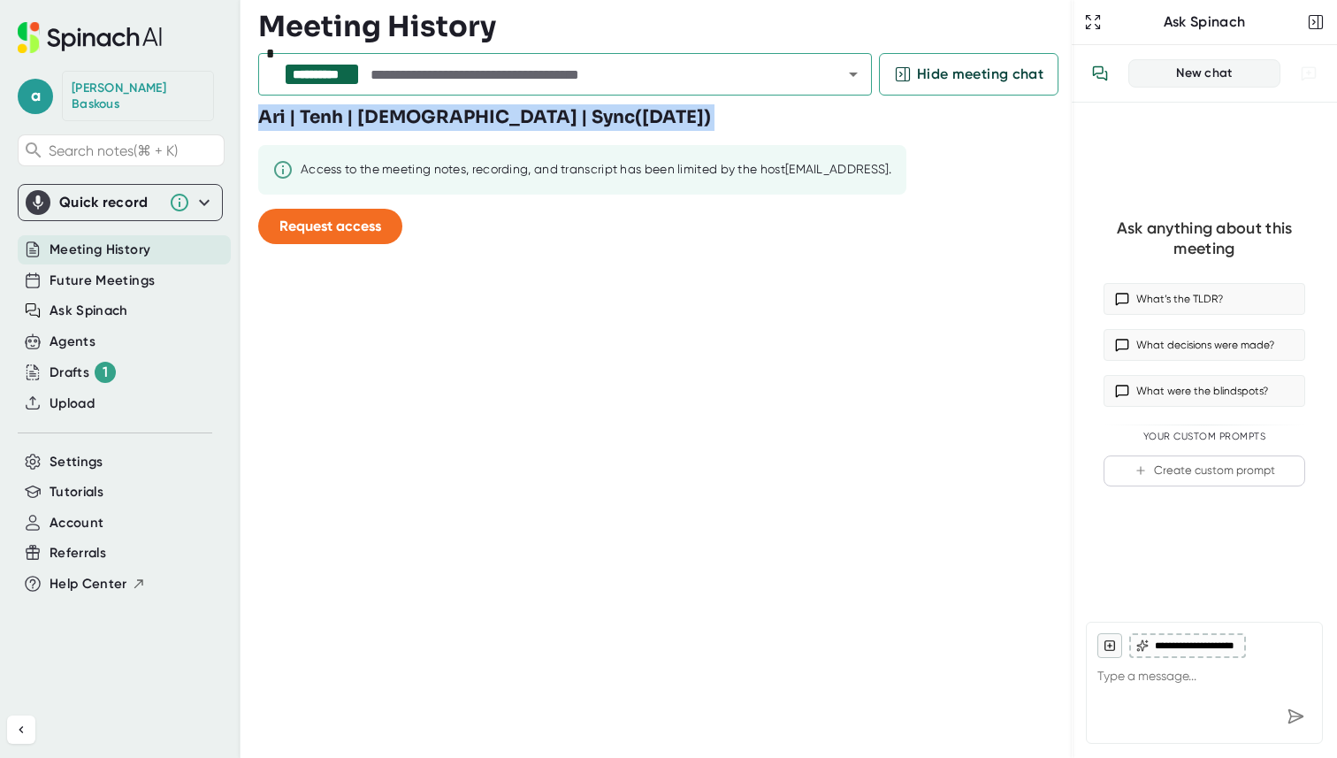
drag, startPoint x: 721, startPoint y: 119, endPoint x: 260, endPoint y: 118, distance: 460.6
click at [260, 118] on div "Ari | Tenh | Evan | Sync ( Thursday, Oct 2nd 2025 ) Access to the meeting notes…" at bounding box center [664, 181] width 813 height 154
copy div "Ari | Tenh | Evan | Sync ( Thursday, Oct 2nd 2025 )"
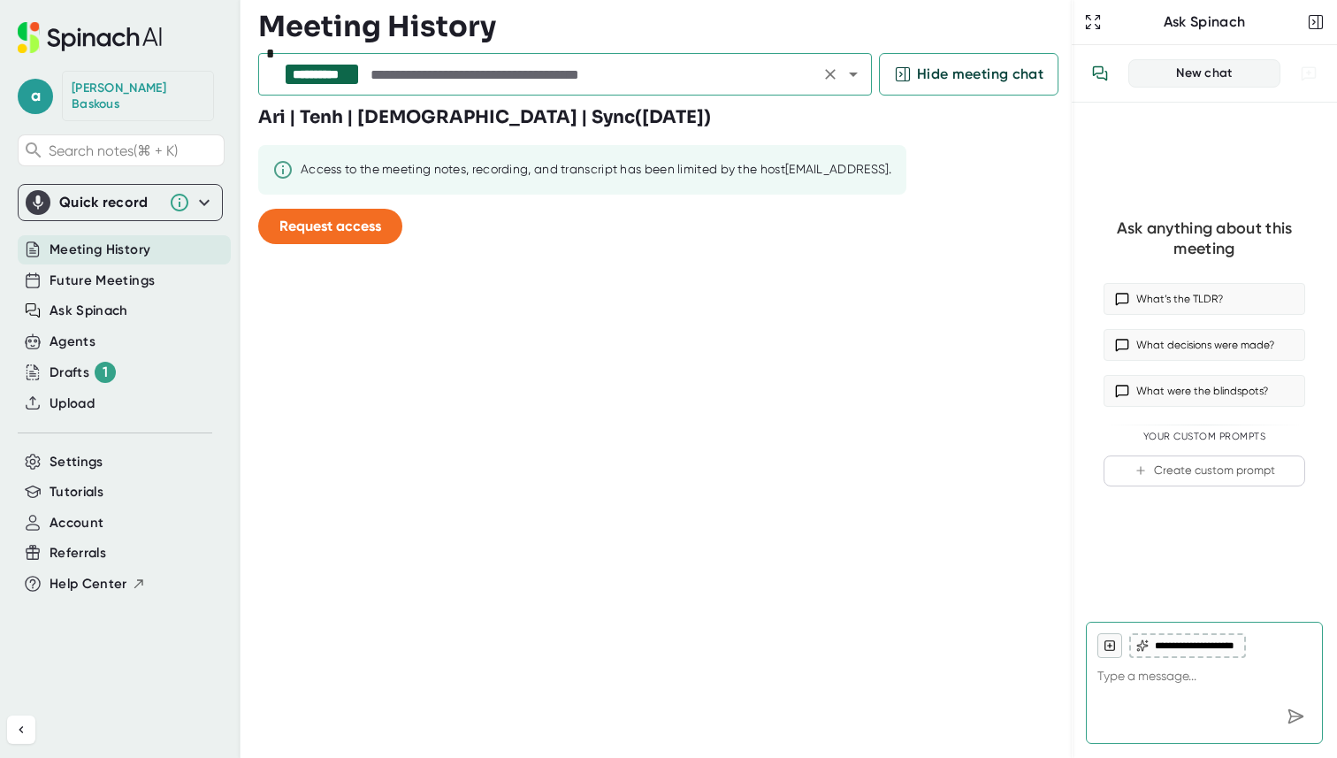
click at [478, 73] on input "text" at bounding box center [591, 74] width 448 height 25
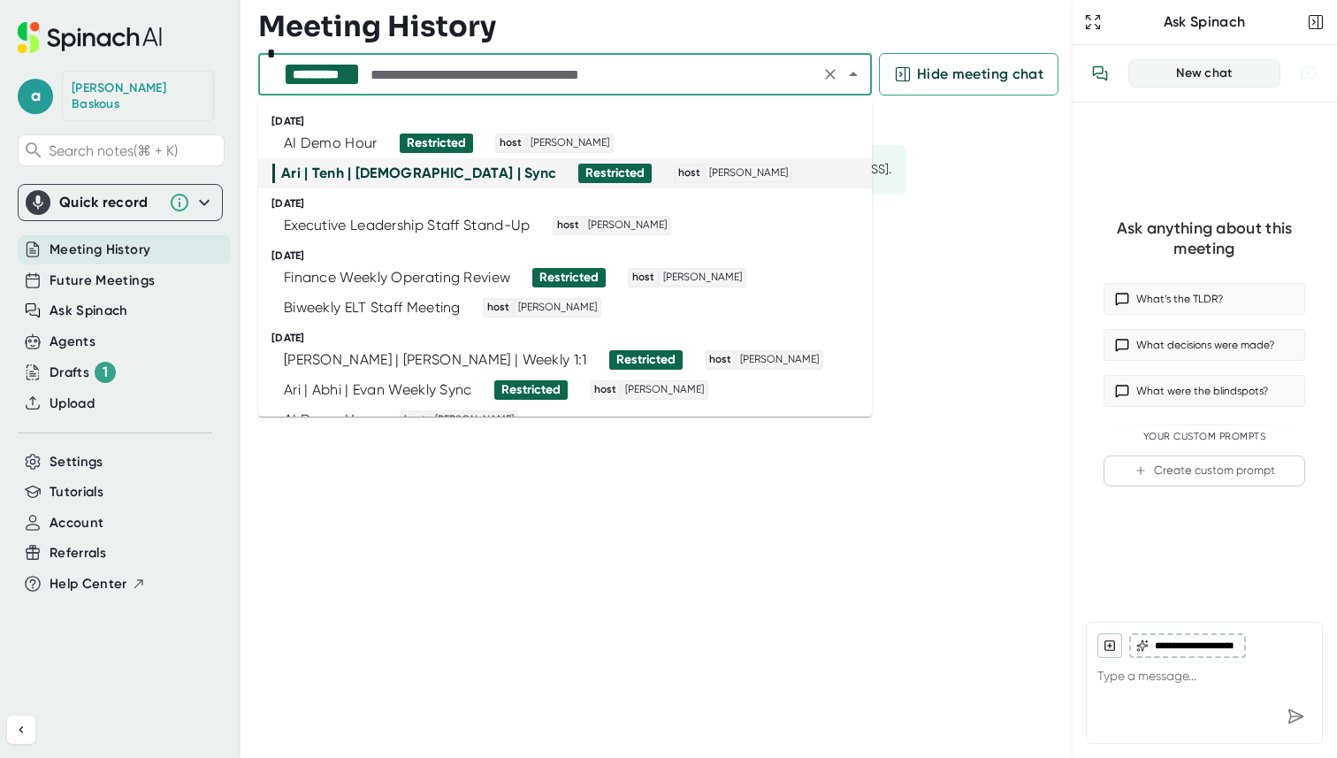
click at [830, 73] on icon "Clear" at bounding box center [830, 74] width 11 height 11
drag, startPoint x: 608, startPoint y: 75, endPoint x: 614, endPoint y: 51, distance: 24.5
click at [608, 75] on input "text" at bounding box center [591, 74] width 448 height 25
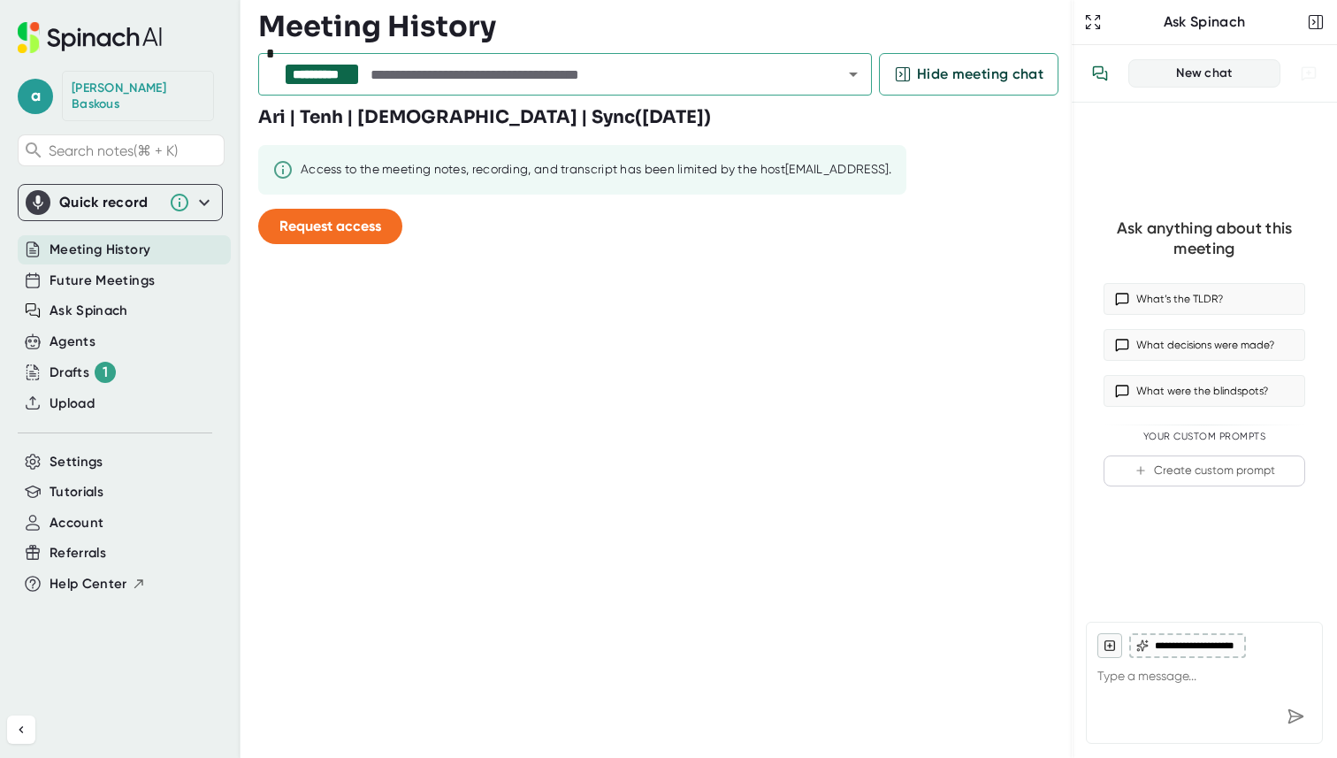
click at [51, 41] on icon at bounding box center [90, 37] width 144 height 31
click at [704, 73] on input "text" at bounding box center [591, 74] width 448 height 25
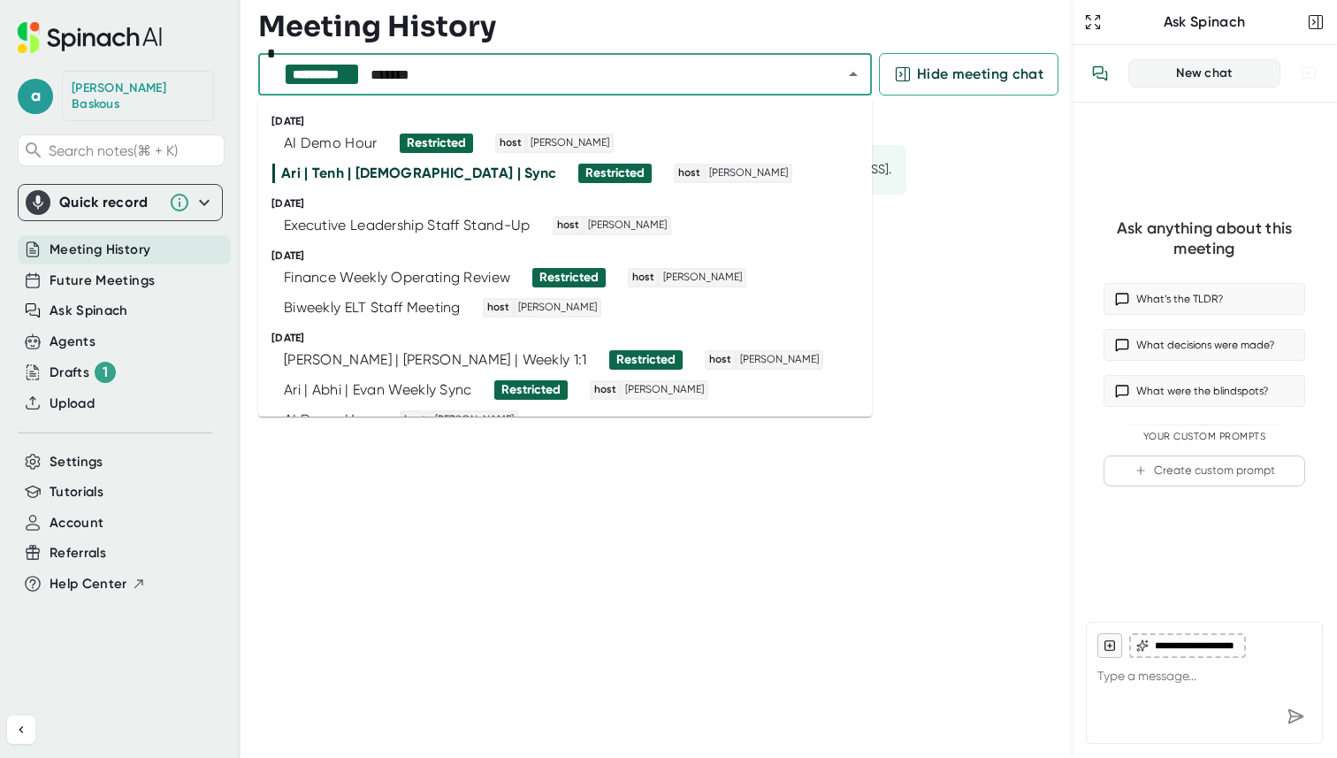
type input "********"
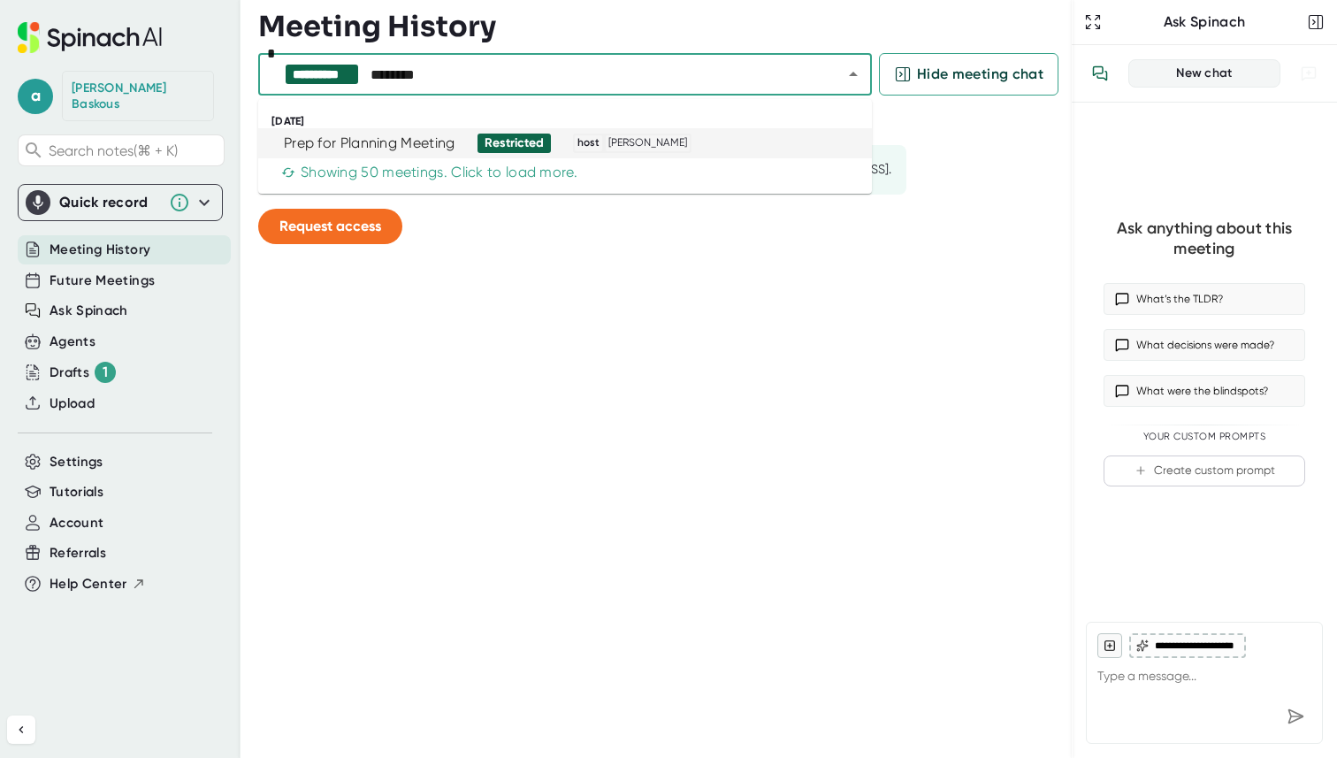
click at [395, 153] on li "Prep for Planning Meeting Restricted host Evan Reiser" at bounding box center [565, 143] width 614 height 30
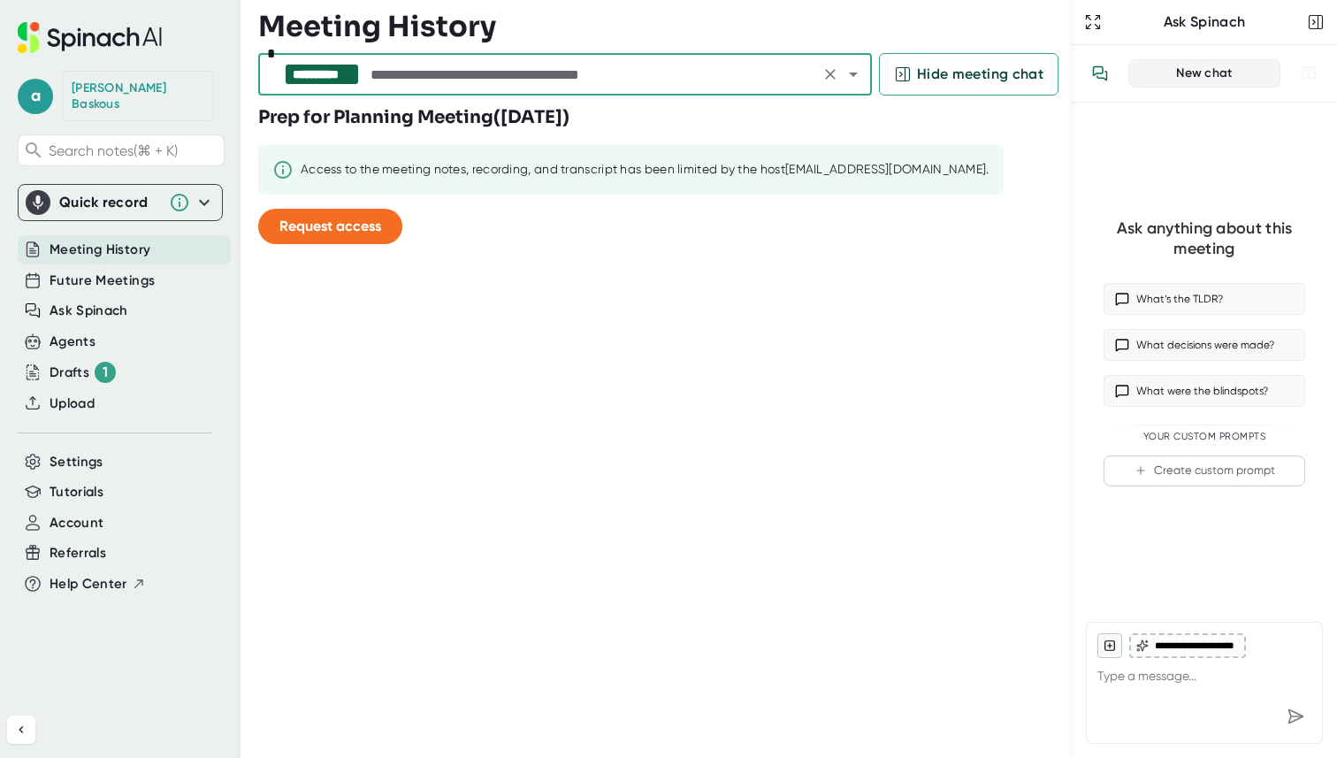
click at [400, 76] on input "text" at bounding box center [591, 74] width 448 height 25
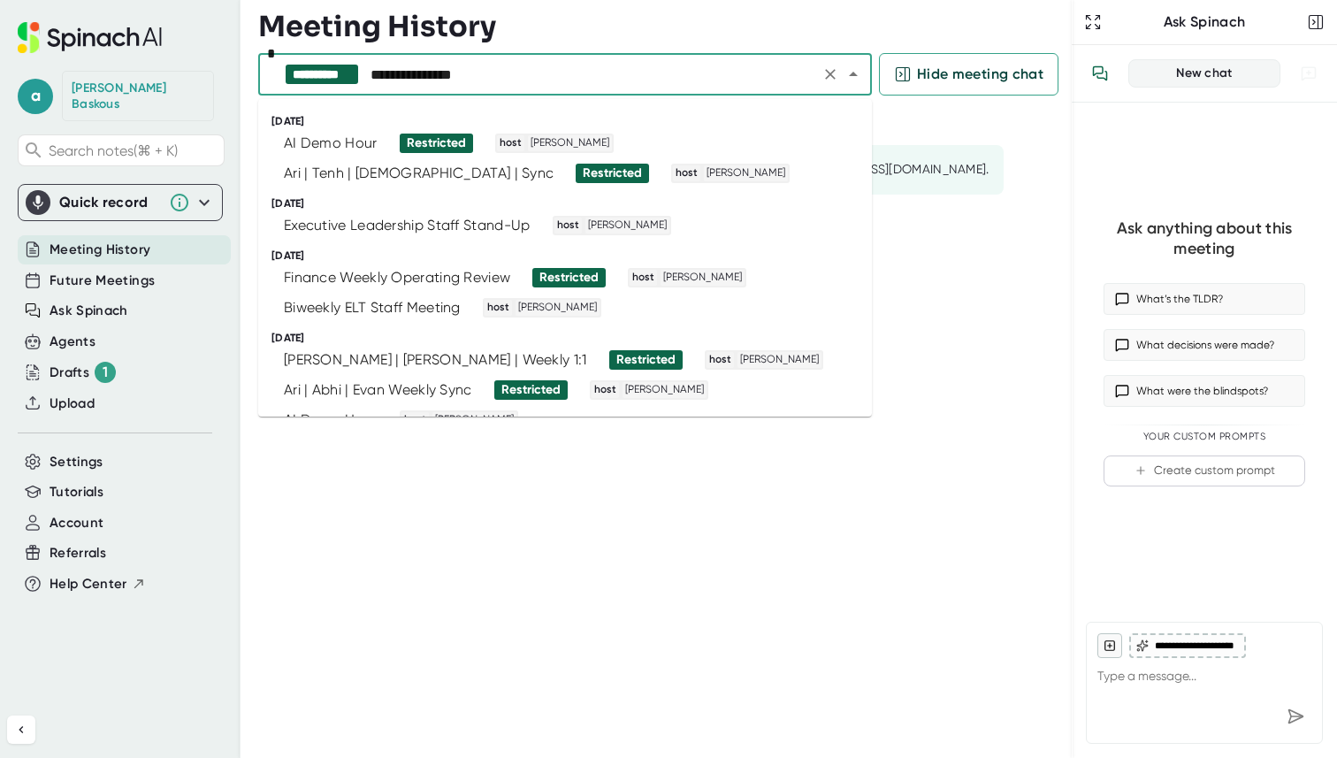
type input "**********"
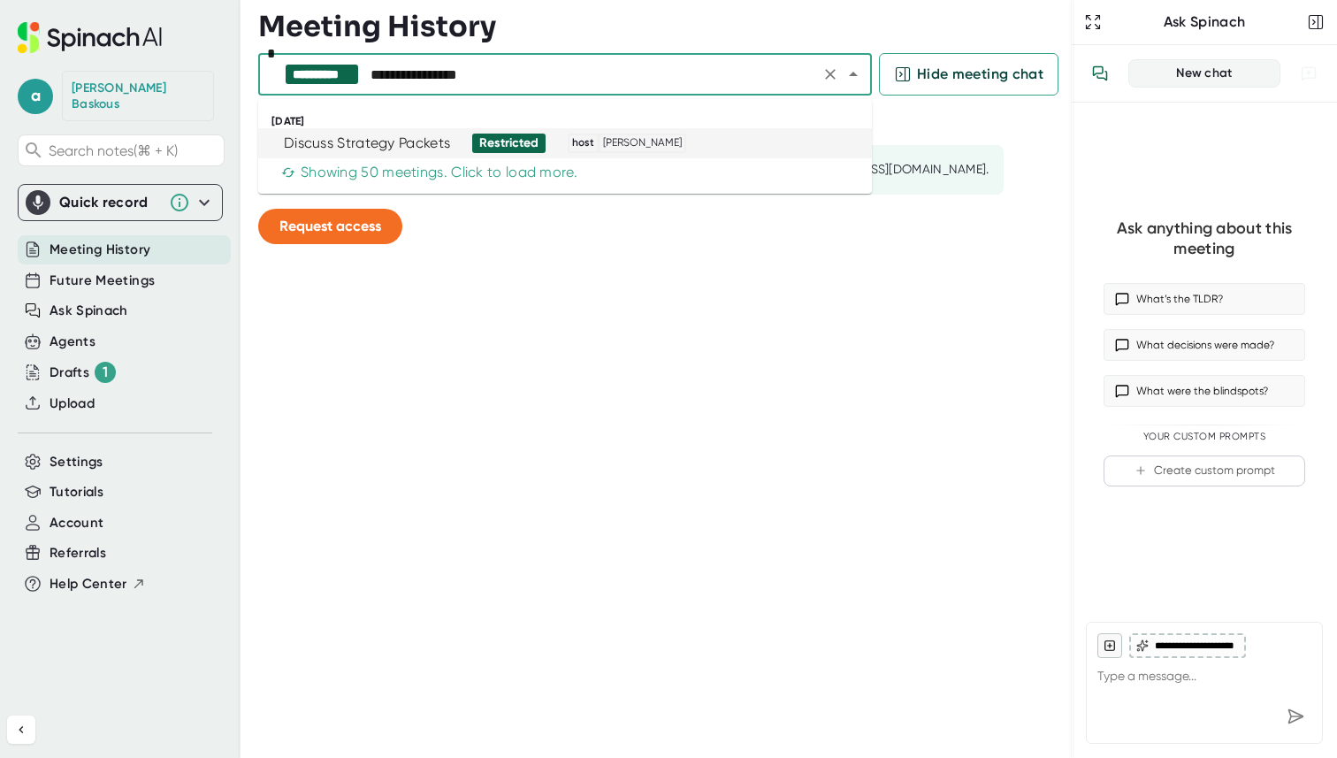
click at [401, 140] on div "Discuss Strategy Packets" at bounding box center [367, 143] width 166 height 18
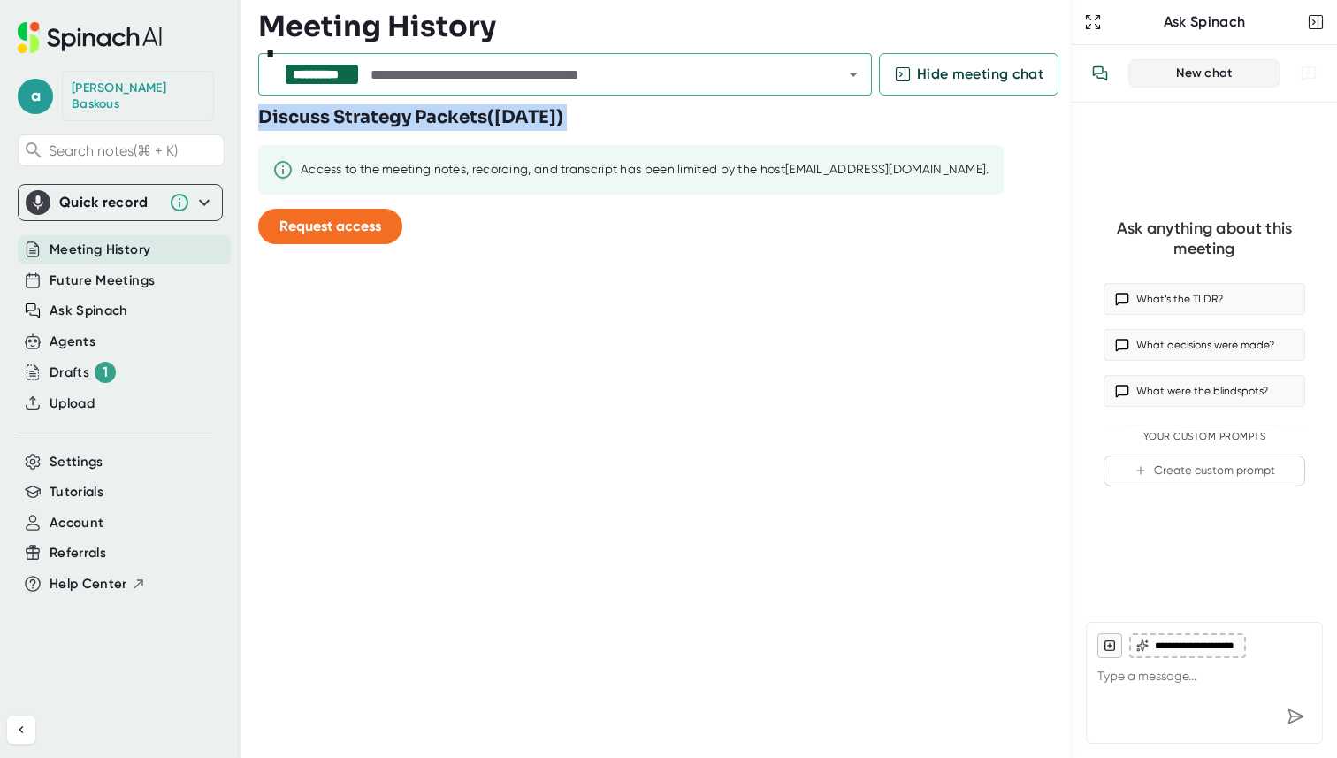
drag, startPoint x: 734, startPoint y: 120, endPoint x: 263, endPoint y: 118, distance: 471.2
click at [263, 118] on div "Discuss Strategy Packets ( Tuesday, Sep 9th 2025 ) Access to the meeting notes,…" at bounding box center [664, 181] width 813 height 154
copy div "Discuss Strategy Packets ( Tuesday, Sep 9th 2025 )"
click at [398, 66] on input "text" at bounding box center [591, 74] width 448 height 25
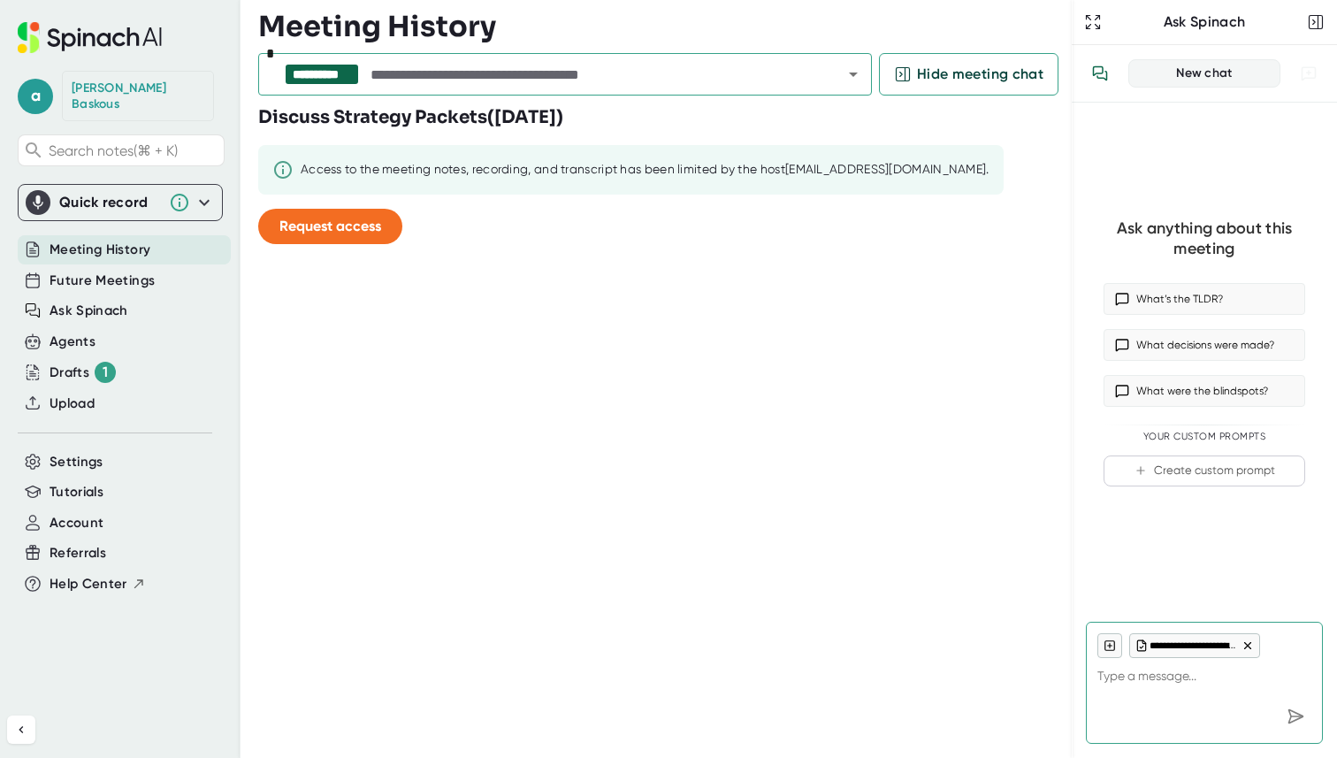
click at [1248, 644] on icon at bounding box center [1248, 646] width 6 height 6
click at [673, 75] on input "text" at bounding box center [591, 74] width 448 height 25
